Goal: Task Accomplishment & Management: Complete application form

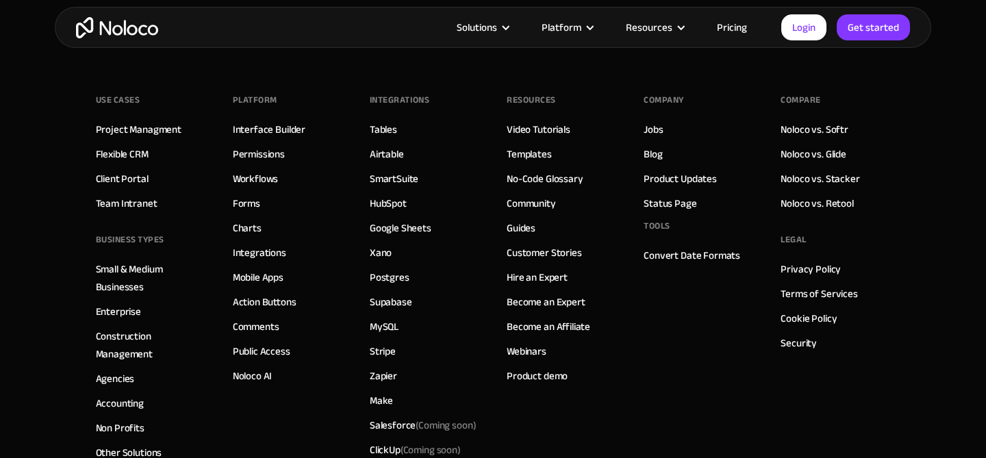
scroll to position [7887, 0]
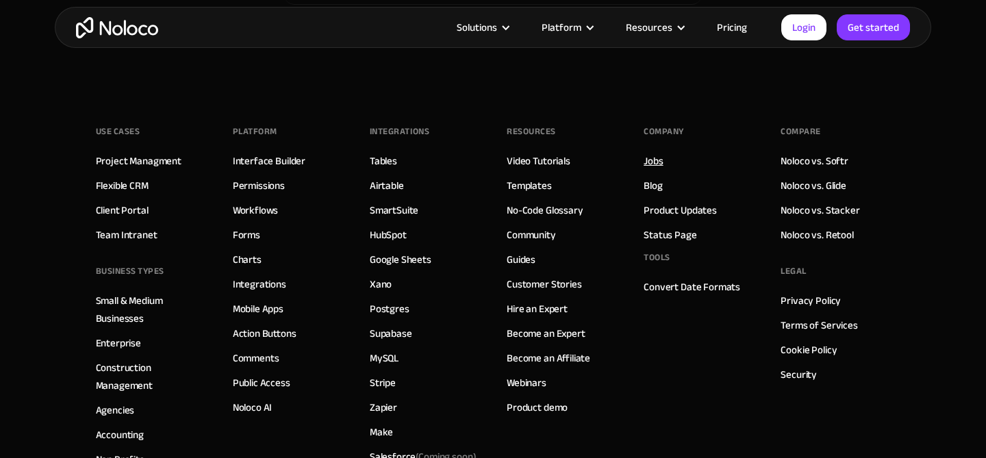
click at [658, 162] on link "Jobs" at bounding box center [653, 161] width 19 height 18
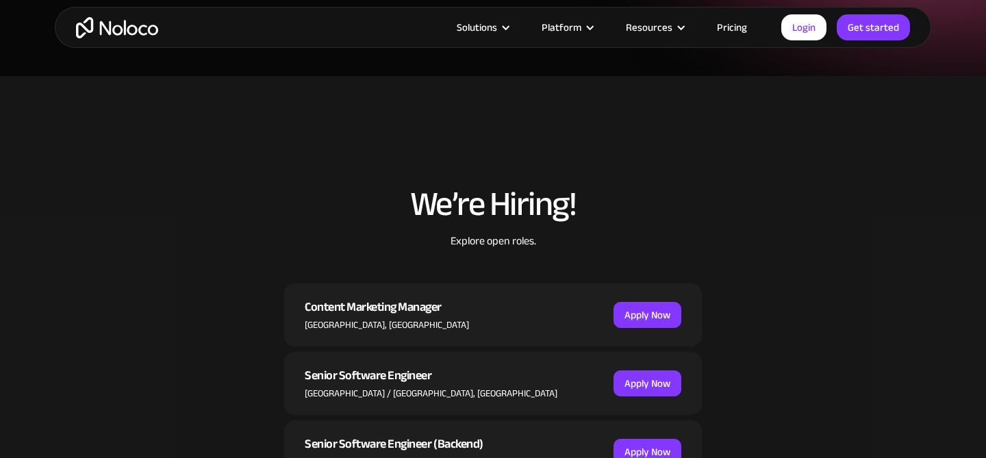
scroll to position [347, 0]
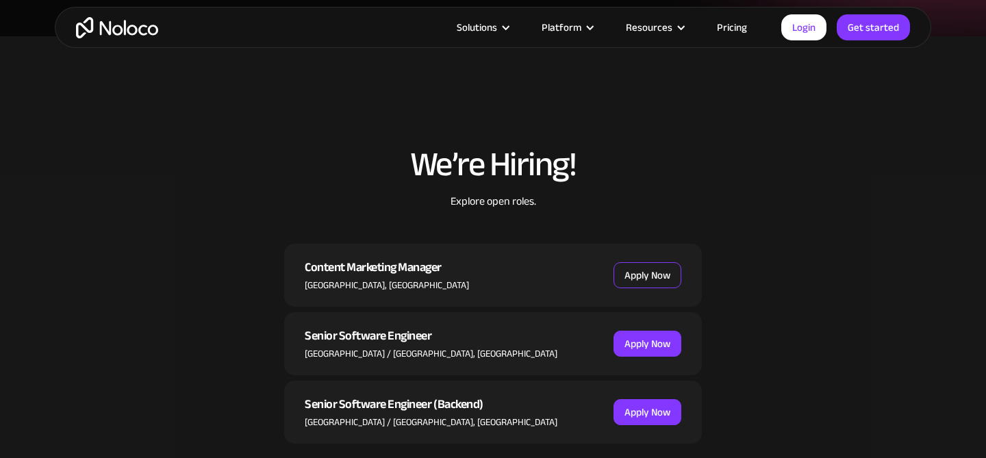
click at [664, 269] on link "Apply Now" at bounding box center [648, 275] width 68 height 26
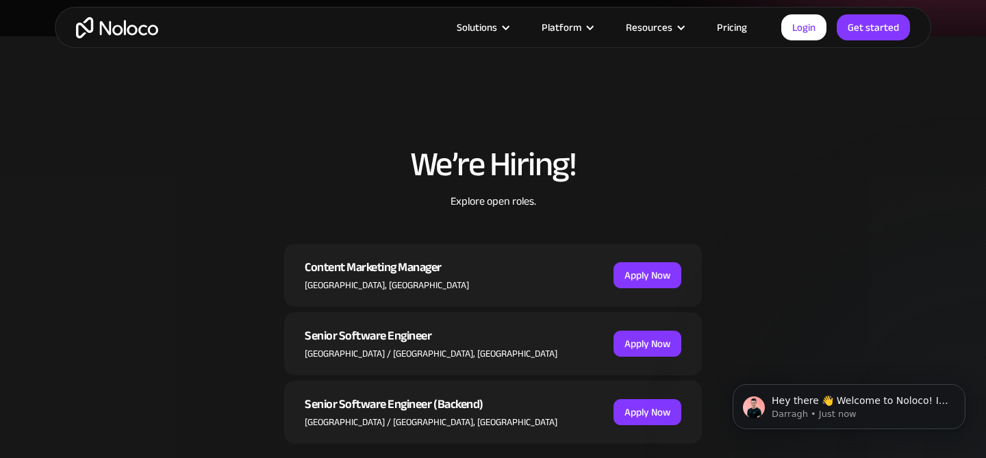
click at [377, 277] on div "Content Marketing Manager" at bounding box center [387, 268] width 164 height 21
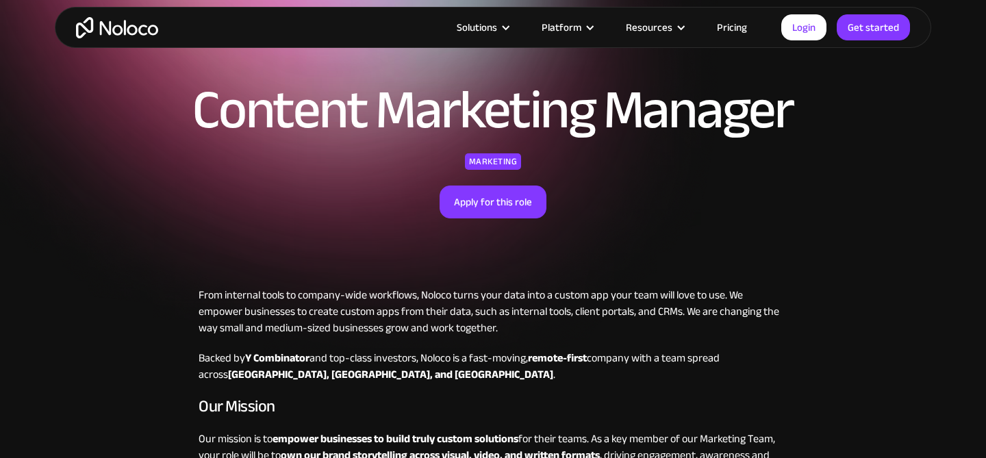
scroll to position [58, 0]
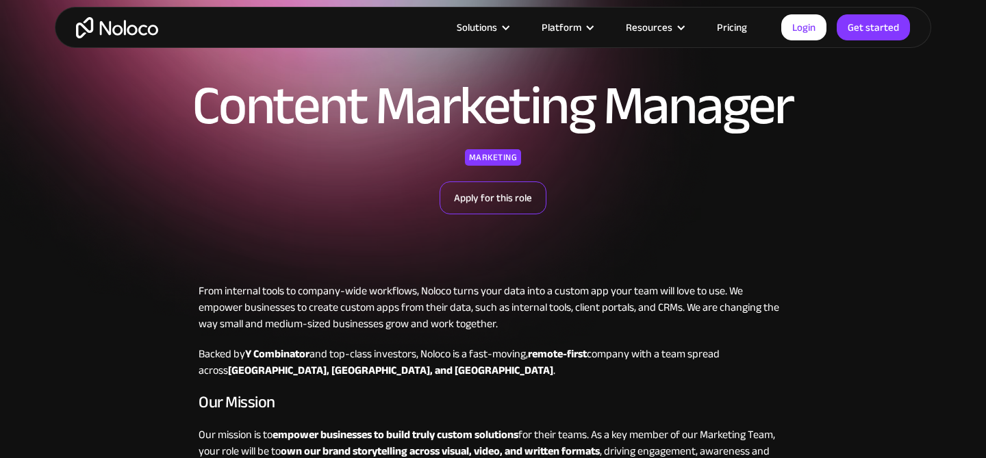
click at [515, 197] on link "Apply for this role" at bounding box center [493, 198] width 107 height 33
